Goal: Task Accomplishment & Management: Manage account settings

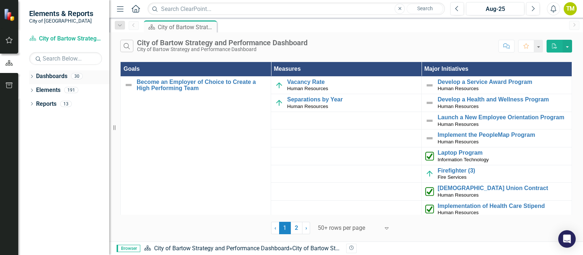
click at [48, 77] on link "Dashboards" at bounding box center [51, 76] width 31 height 8
click at [32, 74] on div "Dropdown" at bounding box center [31, 77] width 5 height 6
click at [58, 91] on link "City of Bartow Strategy and Performance Dashboard" at bounding box center [74, 90] width 69 height 8
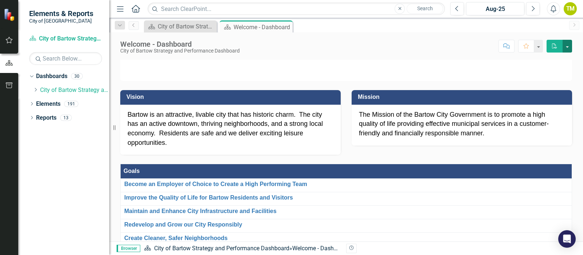
click at [571, 45] on button "button" at bounding box center [567, 46] width 9 height 13
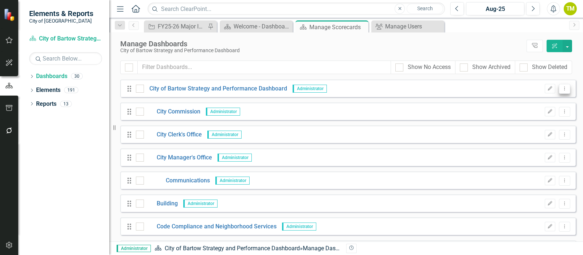
click at [562, 90] on icon "Dropdown Menu" at bounding box center [565, 88] width 6 height 5
click at [546, 97] on link "Edit Edit Dashboard" at bounding box center [522, 100] width 83 height 13
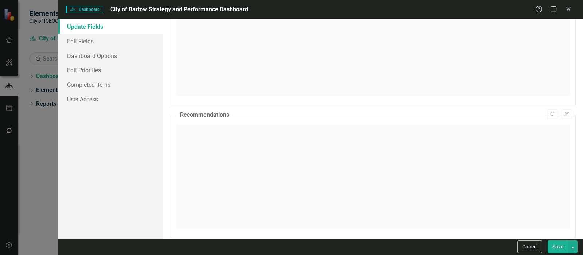
scroll to position [86, 0]
click at [103, 57] on link "Dashboard Options" at bounding box center [110, 55] width 105 height 15
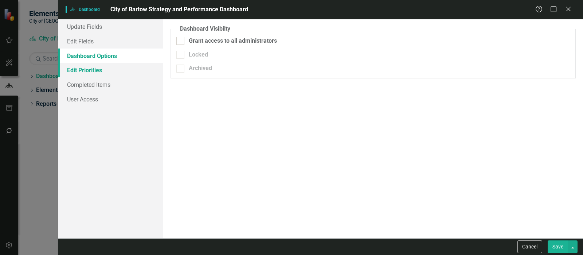
click at [96, 69] on link "Edit Priorities" at bounding box center [110, 70] width 105 height 15
